Goal: Find specific page/section: Find specific page/section

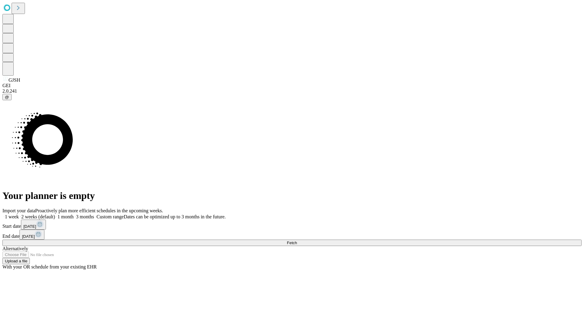
click at [297, 241] on span "Fetch" at bounding box center [292, 243] width 10 height 5
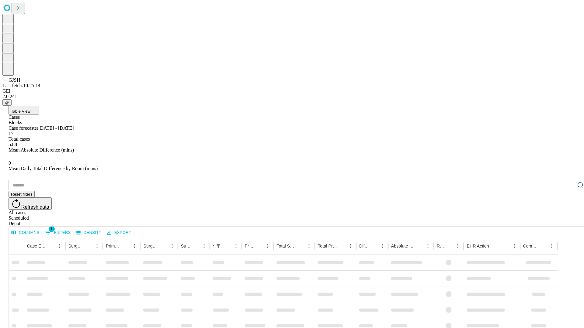
click at [30, 109] on span "Table View" at bounding box center [20, 111] width 19 height 5
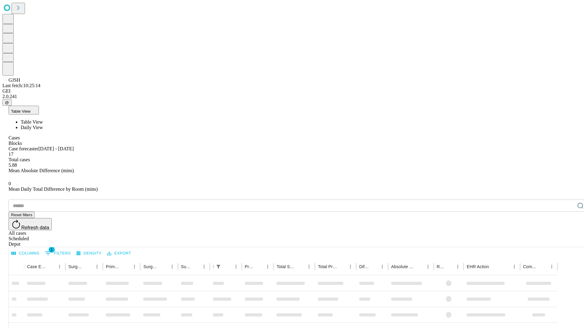
click at [43, 125] on span "Daily View" at bounding box center [32, 127] width 22 height 5
